Goal: Task Accomplishment & Management: Use online tool/utility

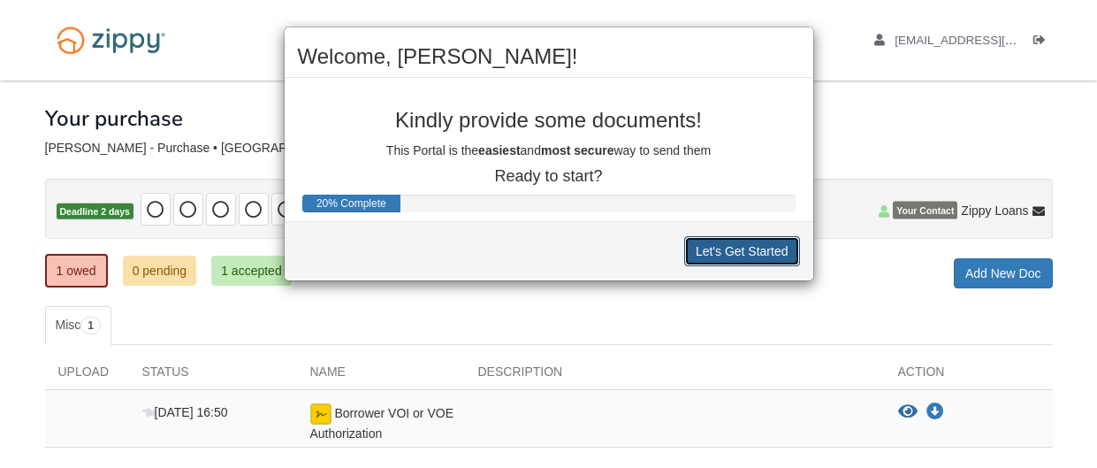
click at [709, 252] on button "Let's Get Started" at bounding box center [742, 251] width 116 height 30
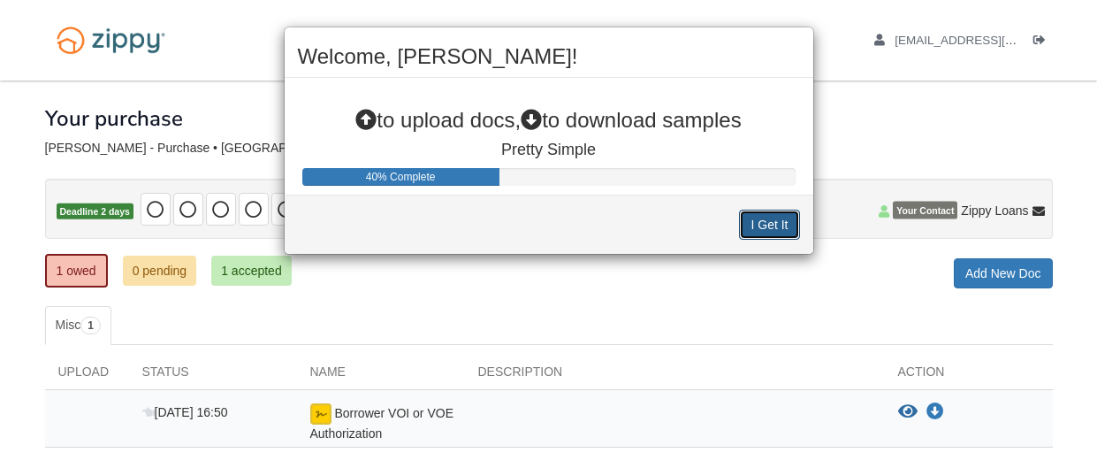
click at [757, 226] on button "I Get It" at bounding box center [769, 225] width 60 height 30
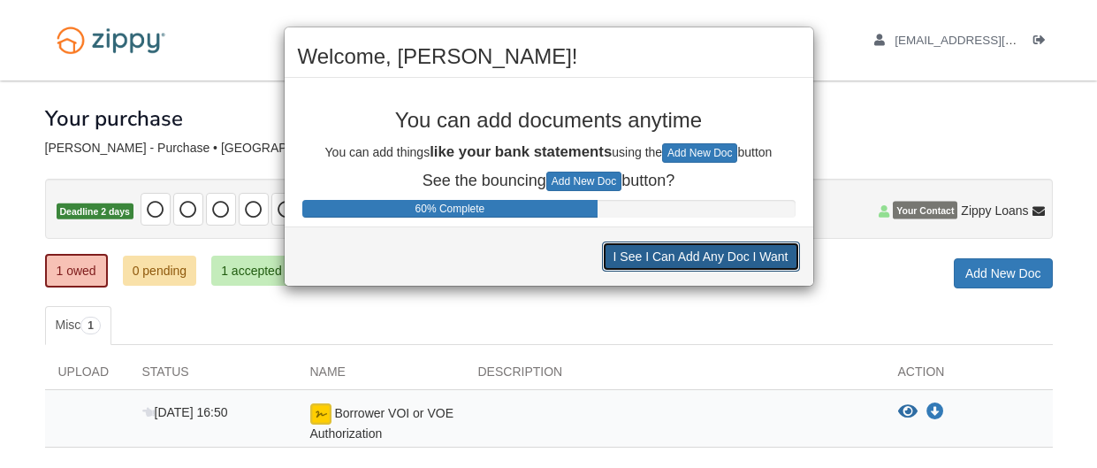
click at [744, 263] on button "I See I Can Add Any Doc I Want" at bounding box center [701, 256] width 198 height 30
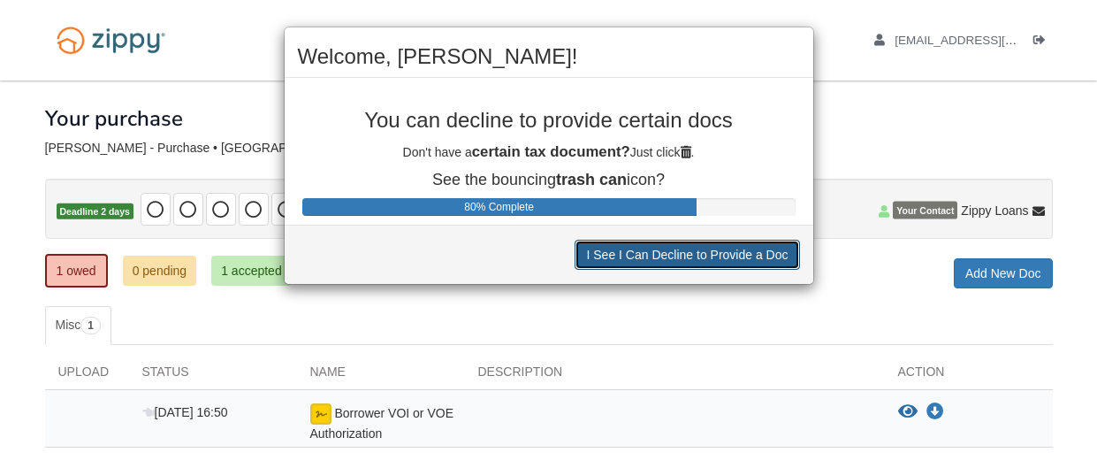
click at [744, 263] on button "I See I Can Decline to Provide a Doc" at bounding box center [687, 255] width 225 height 30
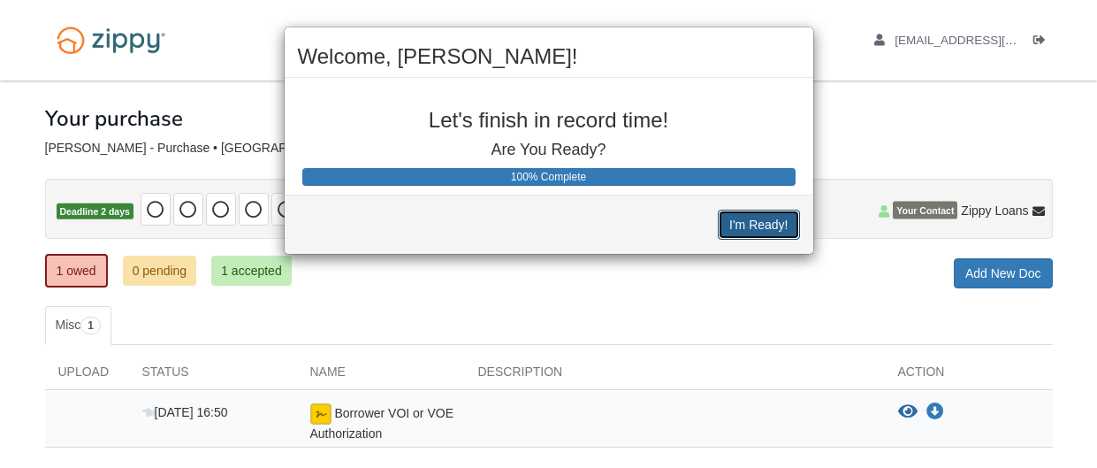
click at [760, 219] on button "I'm Ready!" at bounding box center [758, 225] width 81 height 30
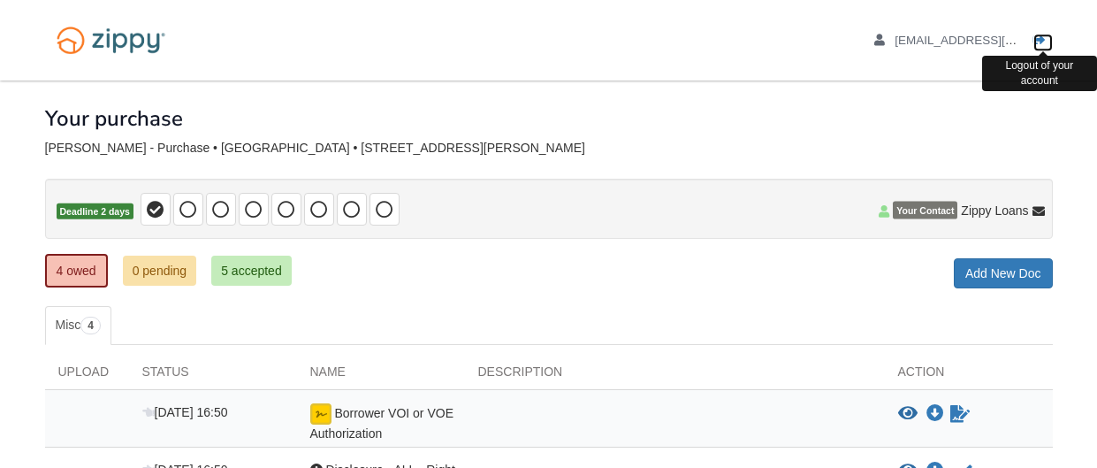
click at [1040, 34] on icon "Log out" at bounding box center [1040, 40] width 12 height 12
